Goal: Task Accomplishment & Management: Use online tool/utility

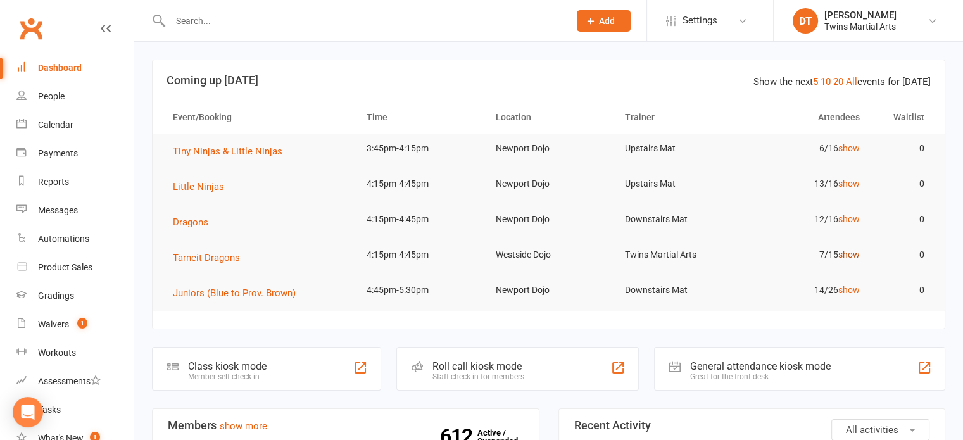
click at [855, 253] on link "show" at bounding box center [849, 254] width 22 height 10
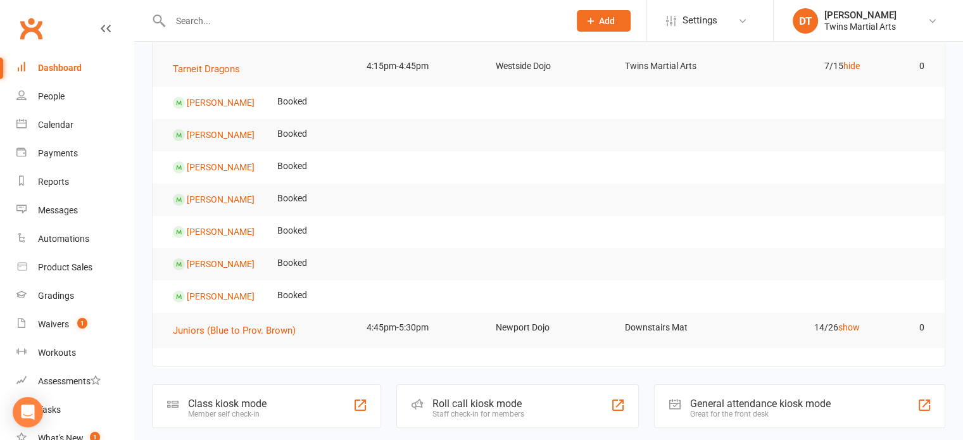
scroll to position [189, 0]
click at [75, 315] on link "Waivers 1" at bounding box center [74, 324] width 117 height 28
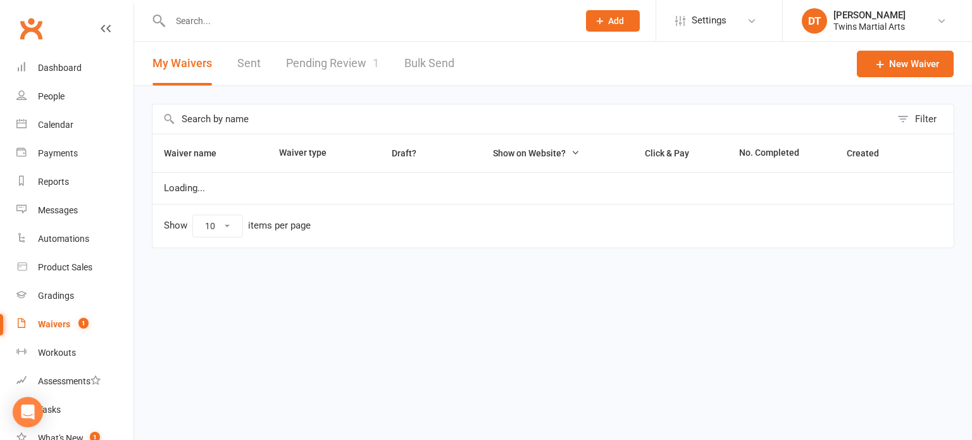
click at [347, 66] on link "Pending Review 1" at bounding box center [332, 64] width 93 height 44
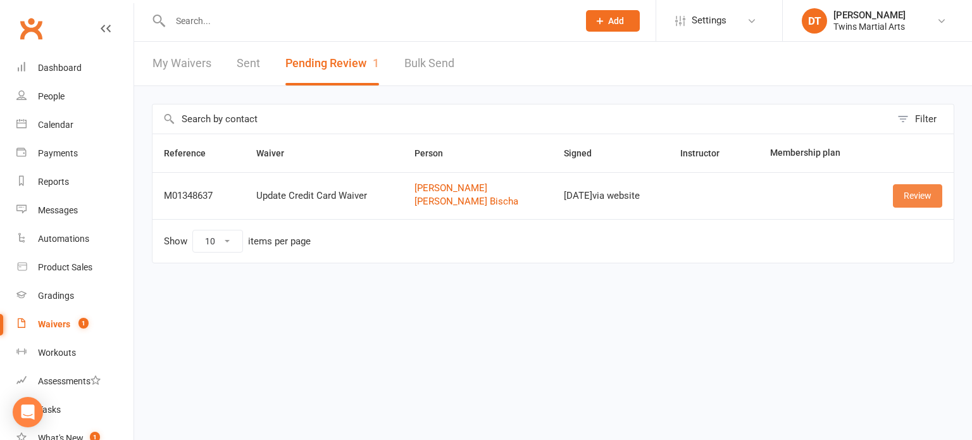
click at [911, 206] on link "Review" at bounding box center [917, 195] width 49 height 23
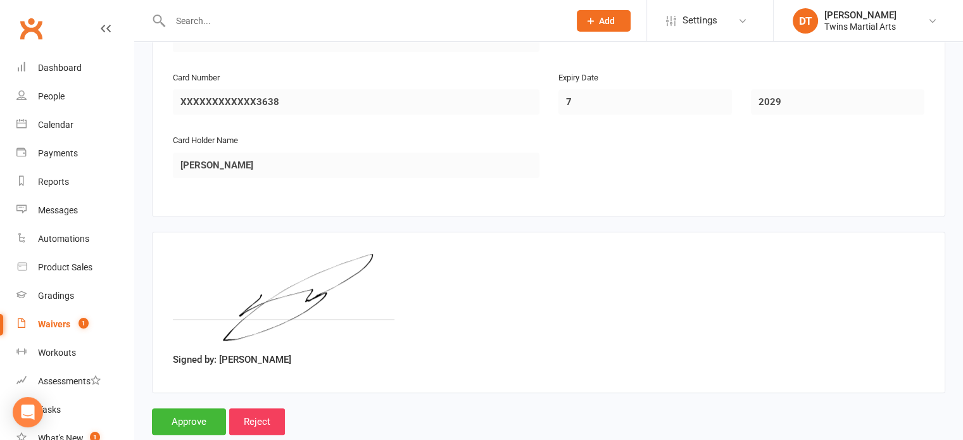
scroll to position [1158, 0]
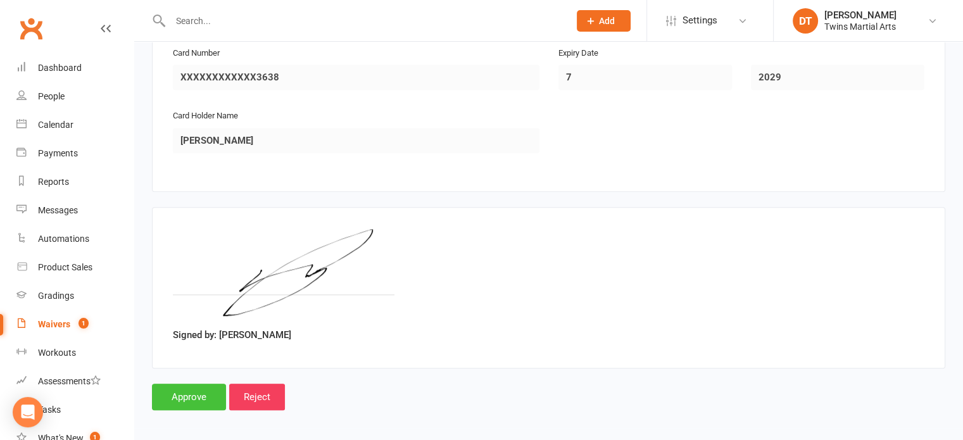
click at [177, 384] on input "Approve" at bounding box center [189, 397] width 74 height 27
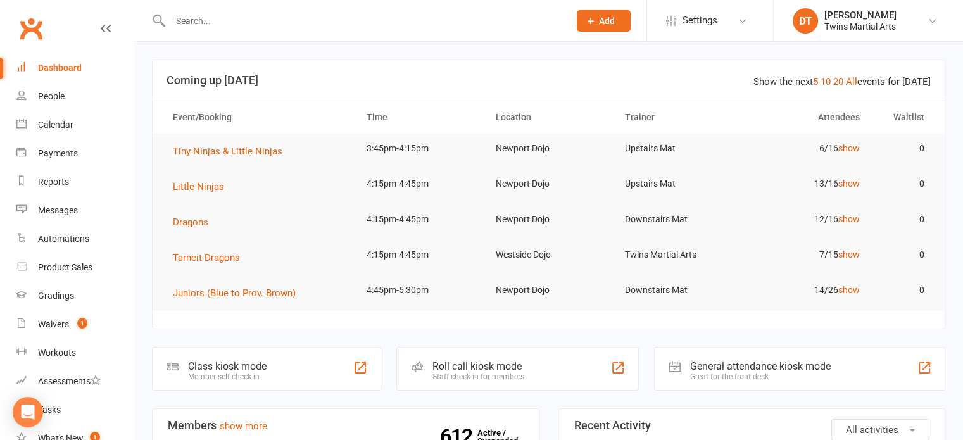
click at [549, 381] on div "Roll call kiosk mode Staff check-in for members" at bounding box center [517, 369] width 242 height 44
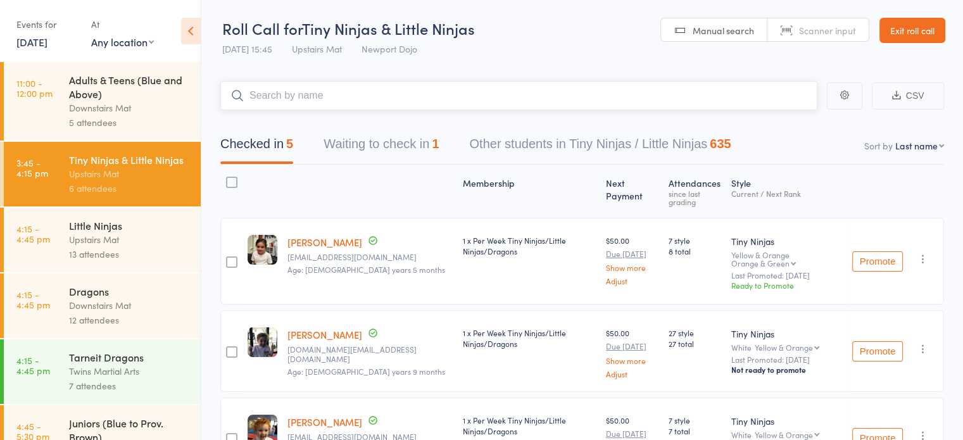
click at [422, 146] on button "Waiting to check in 1" at bounding box center [380, 147] width 115 height 34
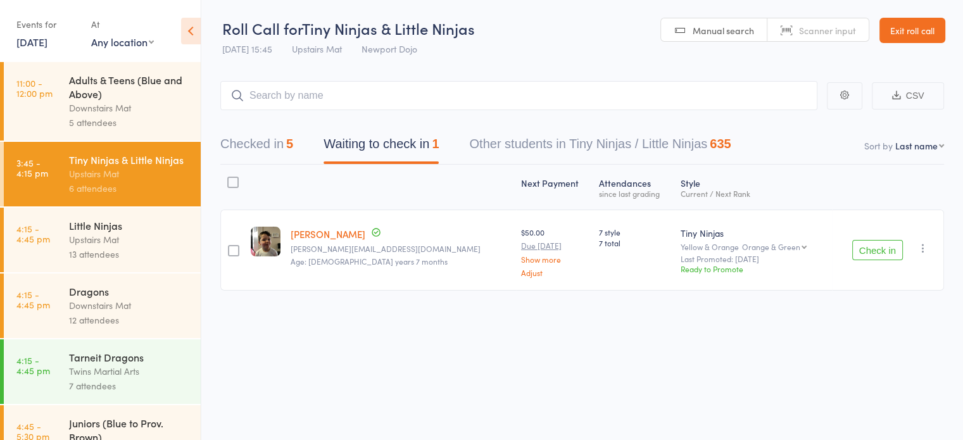
click at [147, 114] on div "Downstairs Mat" at bounding box center [129, 108] width 121 height 15
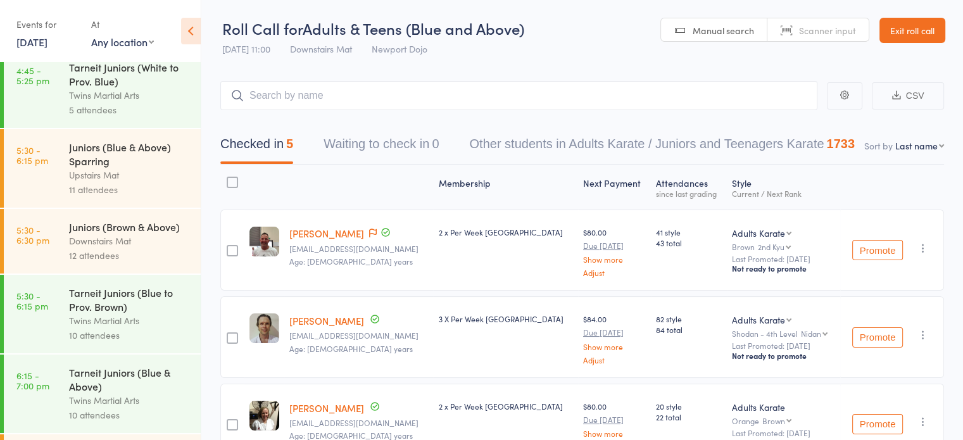
scroll to position [499, 0]
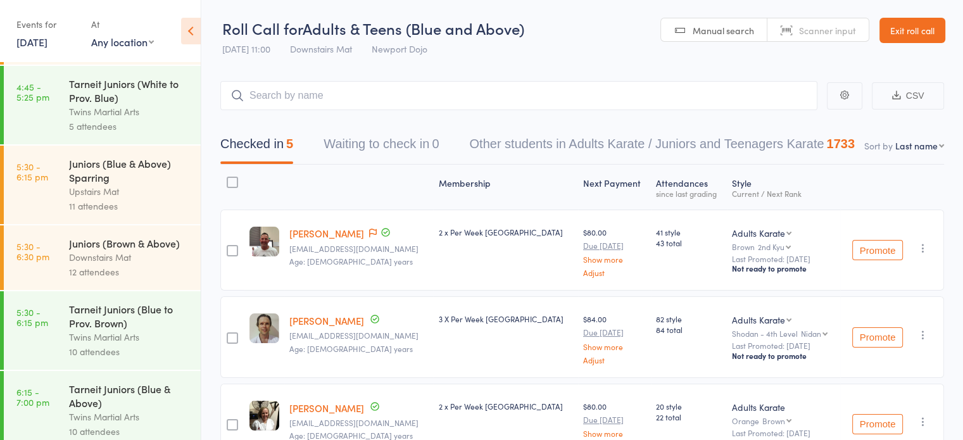
click at [122, 119] on div "Twins Martial Arts" at bounding box center [129, 111] width 121 height 15
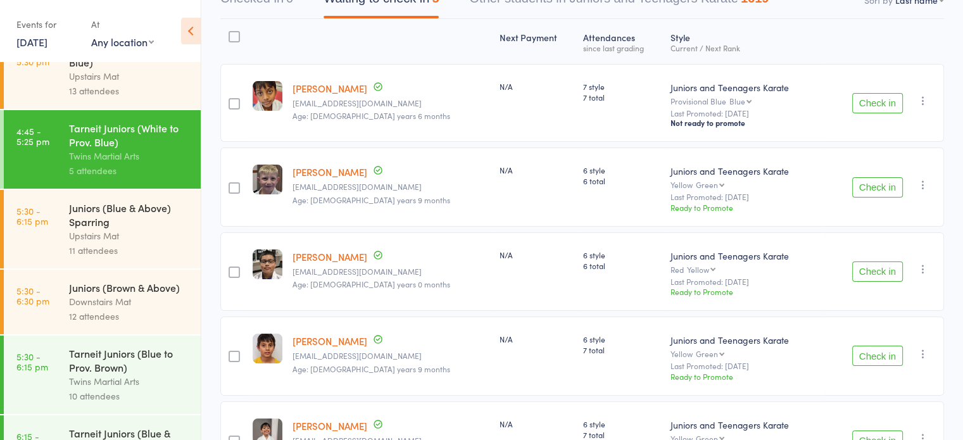
scroll to position [529, 0]
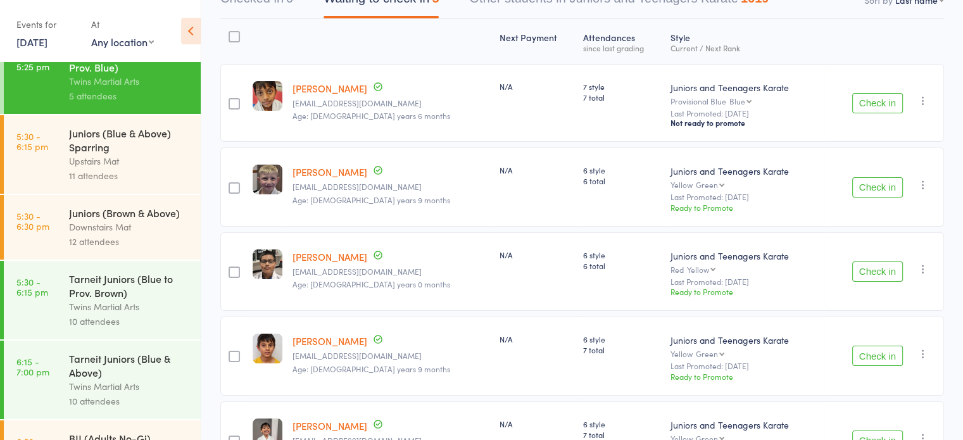
click at [109, 299] on div "Tarneit Juniors (Blue to Prov. Brown)" at bounding box center [129, 285] width 121 height 28
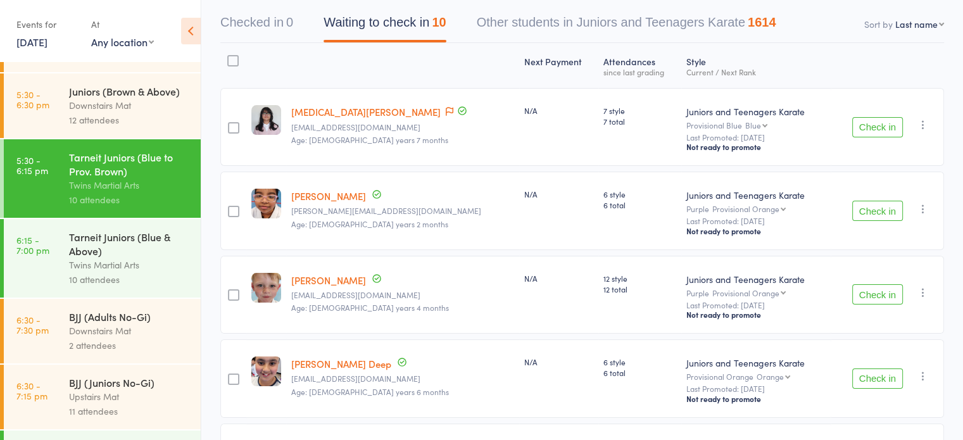
scroll to position [656, 0]
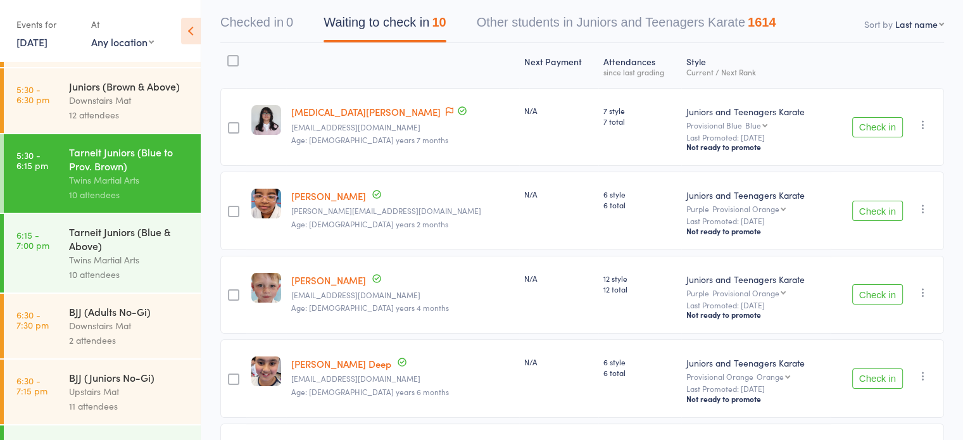
click at [111, 253] on div "Tarneit Juniors (Blue & Above)" at bounding box center [129, 239] width 121 height 28
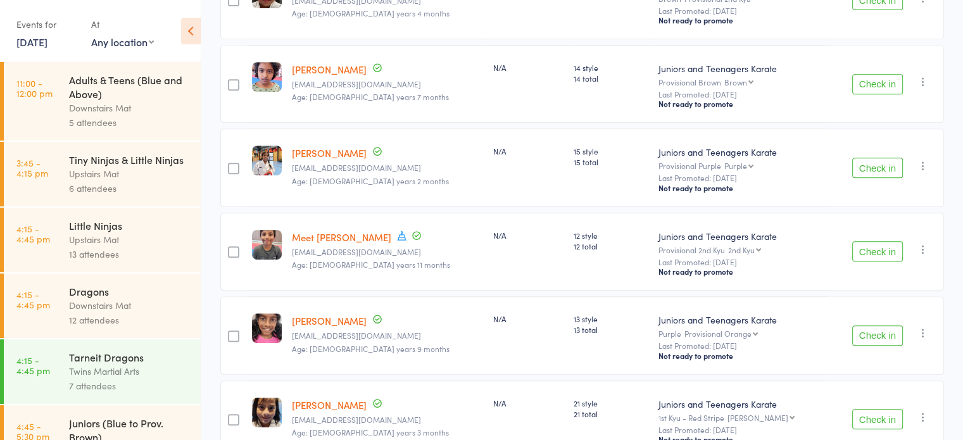
scroll to position [659, 0]
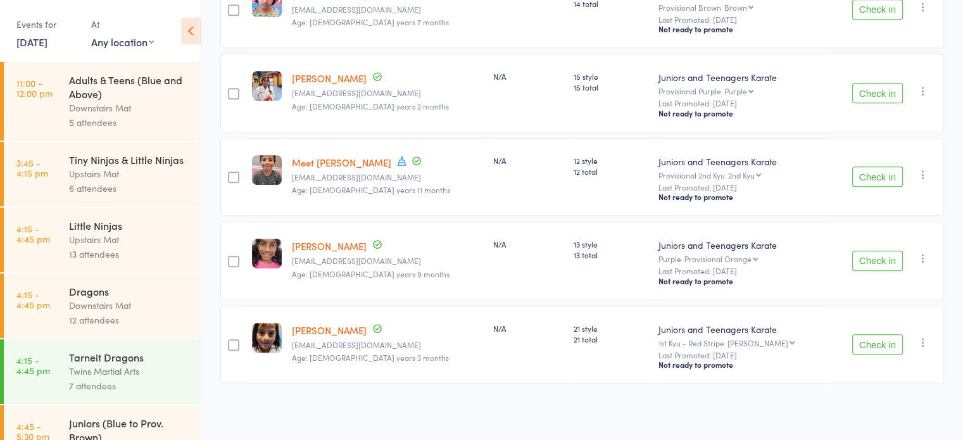
click at [143, 378] on div "Twins Martial Arts" at bounding box center [129, 371] width 121 height 15
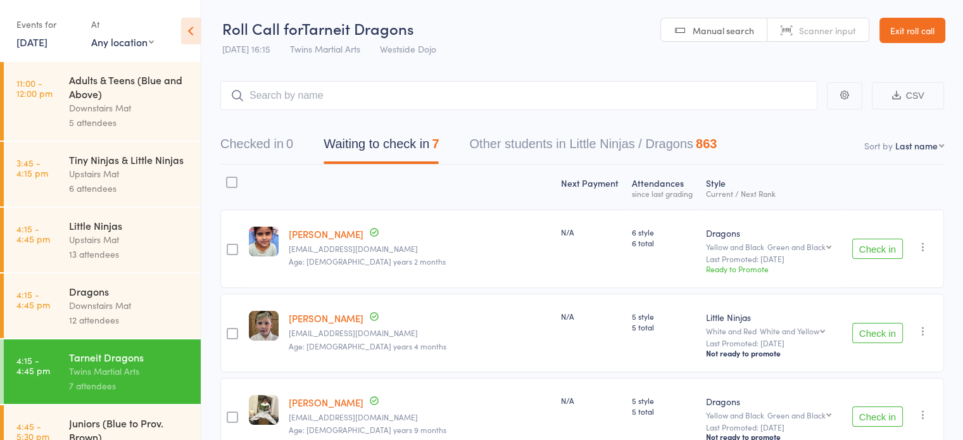
click at [233, 182] on div at bounding box center [231, 182] width 11 height 11
click at [228, 178] on input "checkbox" at bounding box center [228, 178] width 0 height 0
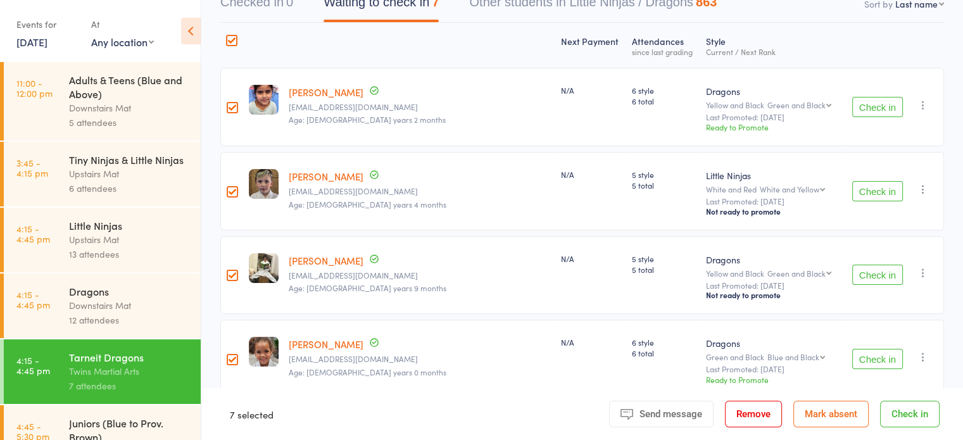
scroll to position [142, 0]
click at [235, 192] on div at bounding box center [232, 191] width 11 height 11
click at [229, 188] on input "checkbox" at bounding box center [229, 188] width 0 height 0
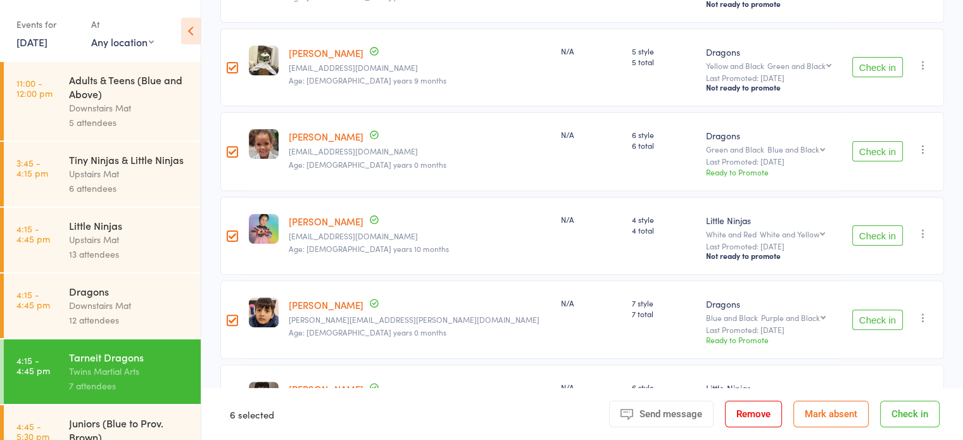
scroll to position [349, 0]
click at [237, 240] on div at bounding box center [232, 236] width 11 height 11
click at [229, 233] on input "checkbox" at bounding box center [229, 233] width 0 height 0
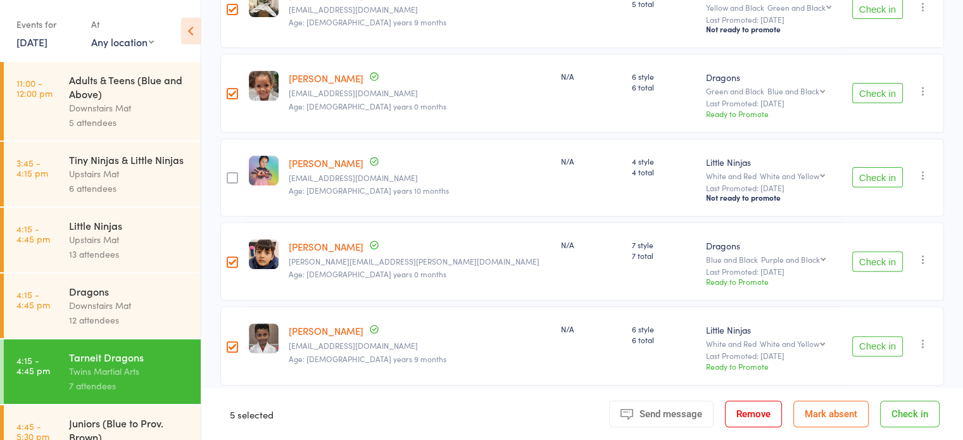
click at [923, 415] on button "Check in" at bounding box center [909, 414] width 59 height 27
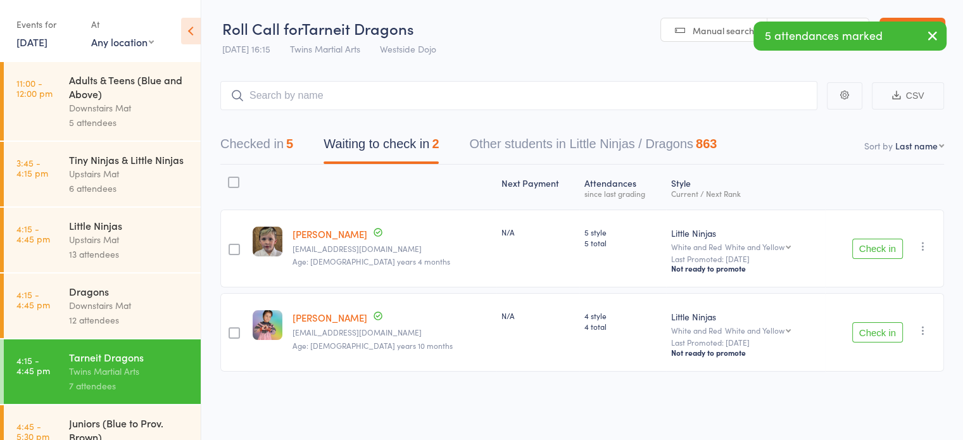
scroll to position [0, 0]
